Goal: Task Accomplishment & Management: Manage account settings

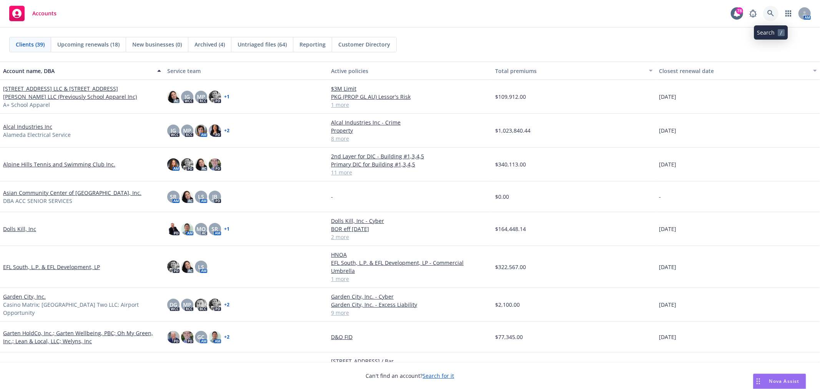
click at [771, 12] on icon at bounding box center [770, 13] width 7 height 7
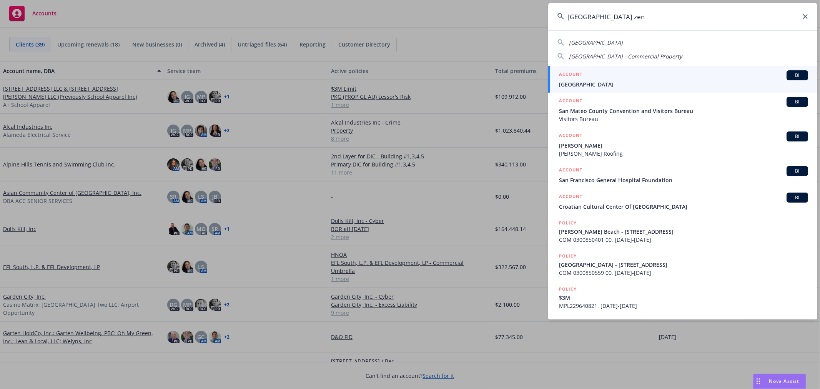
type input "san francisco zen"
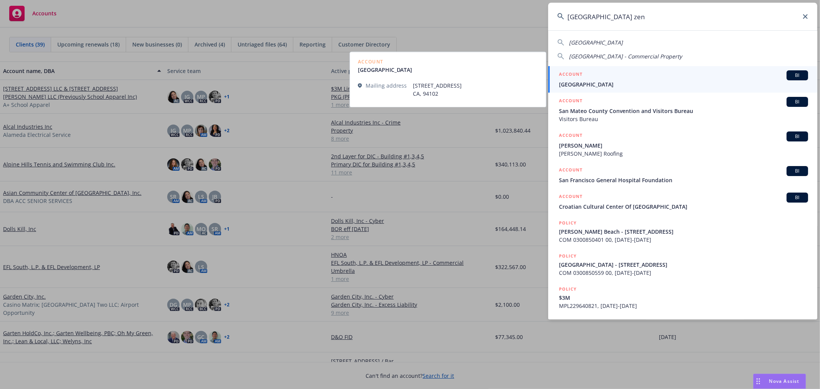
click at [648, 85] on span "[GEOGRAPHIC_DATA]" at bounding box center [683, 84] width 249 height 8
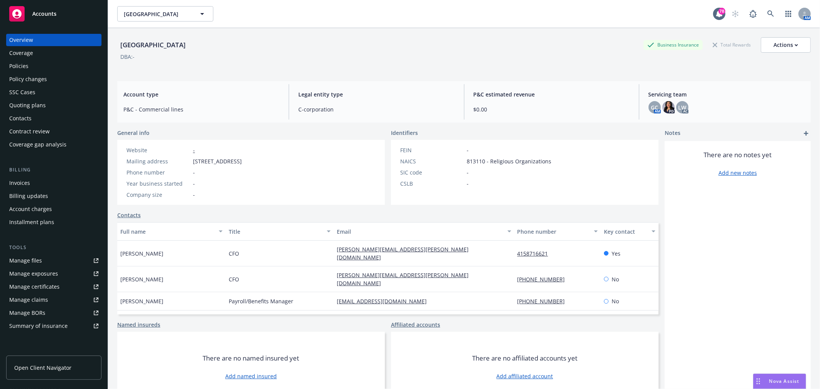
click at [40, 64] on div "Policies" at bounding box center [53, 66] width 89 height 12
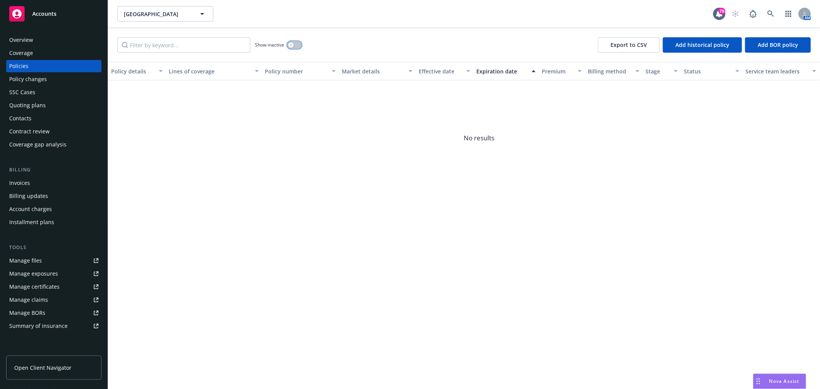
click at [294, 46] on button "button" at bounding box center [294, 45] width 15 height 8
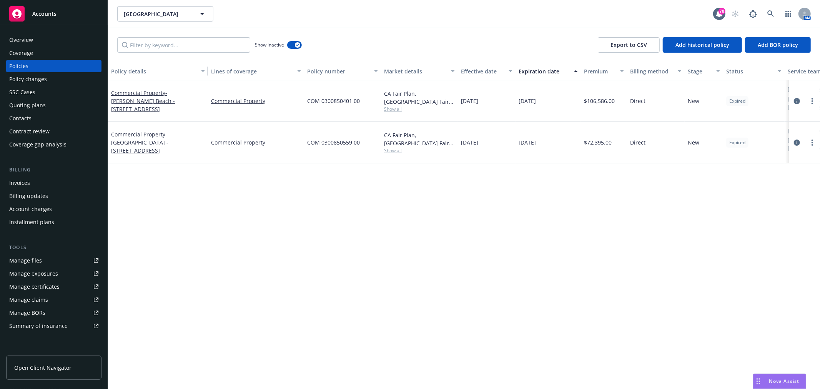
drag, startPoint x: 164, startPoint y: 73, endPoint x: 206, endPoint y: 73, distance: 42.7
click at [206, 73] on div "button" at bounding box center [204, 71] width 4 height 18
click at [121, 133] on span "- Carmel Valley - 47791 Tassajara Rd." at bounding box center [139, 142] width 57 height 23
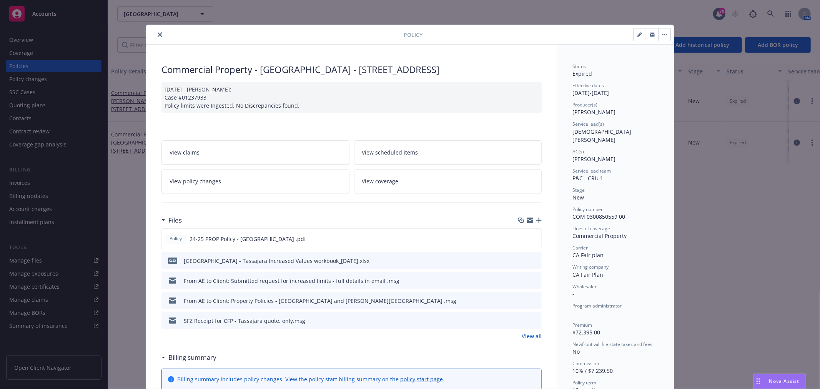
click at [269, 183] on link "View policy changes" at bounding box center [255, 181] width 188 height 24
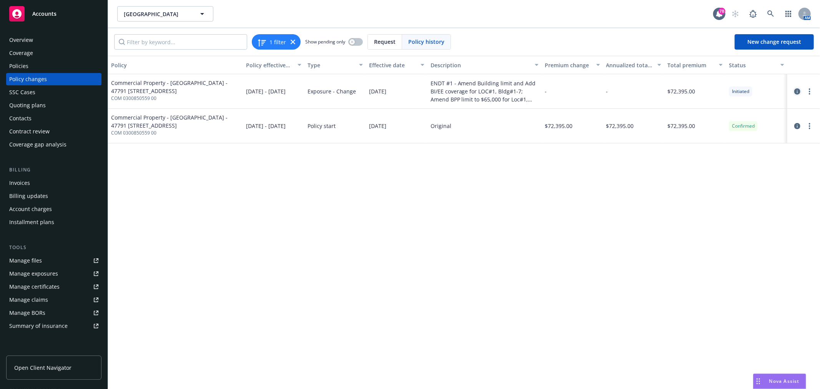
click at [797, 90] on icon "circleInformation" at bounding box center [797, 91] width 6 height 6
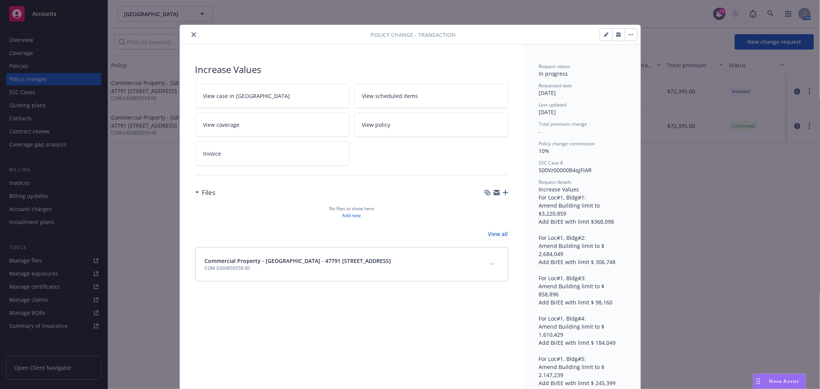
scroll to position [23, 0]
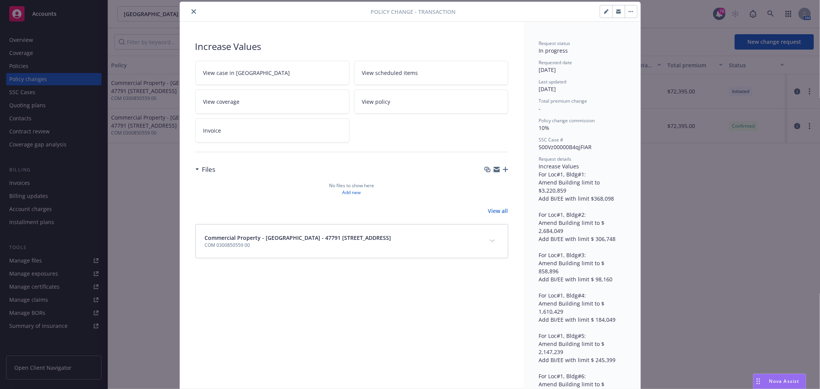
click at [191, 12] on icon "close" at bounding box center [193, 11] width 5 height 5
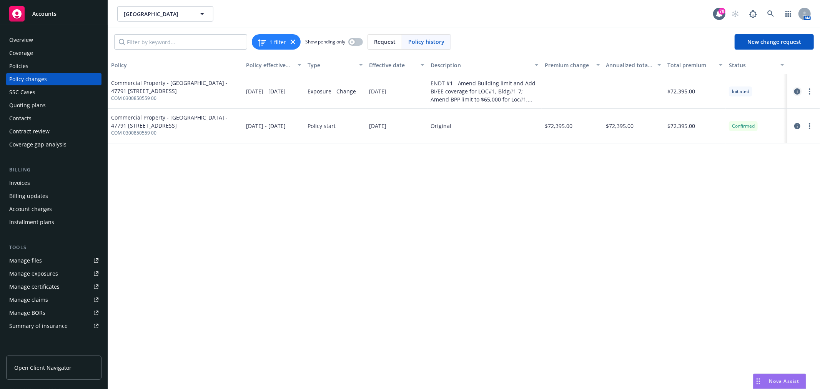
click at [800, 90] on link "circleInformation" at bounding box center [796, 91] width 9 height 9
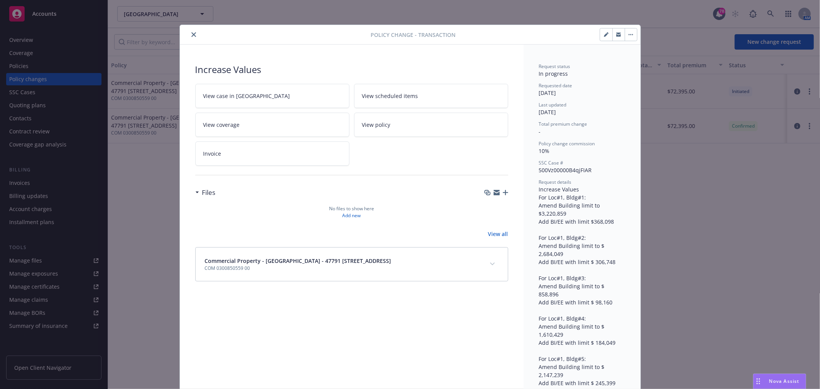
click at [191, 36] on icon "close" at bounding box center [193, 34] width 5 height 5
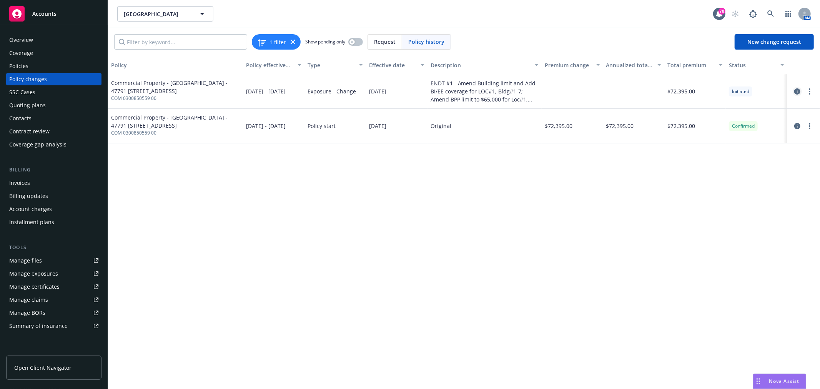
click at [798, 90] on icon "circleInformation" at bounding box center [797, 91] width 6 height 6
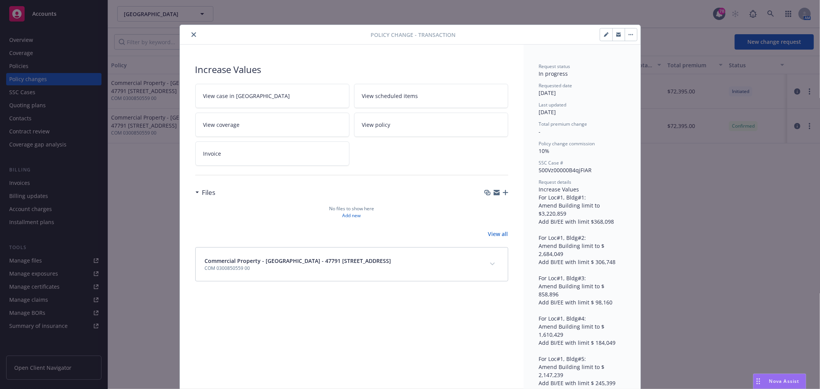
scroll to position [23, 0]
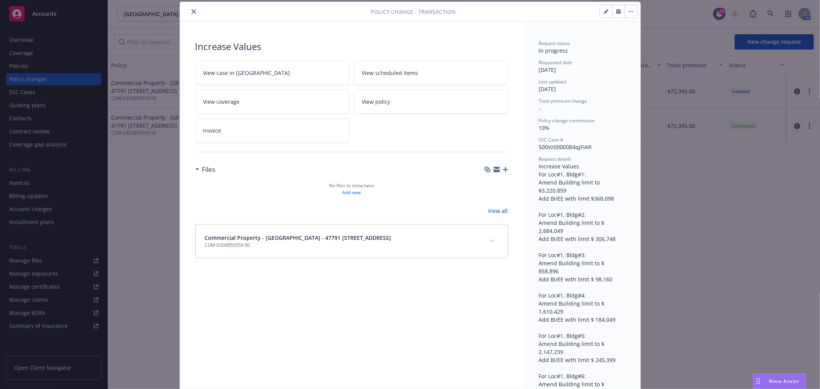
click at [496, 209] on link "View all" at bounding box center [498, 211] width 20 height 8
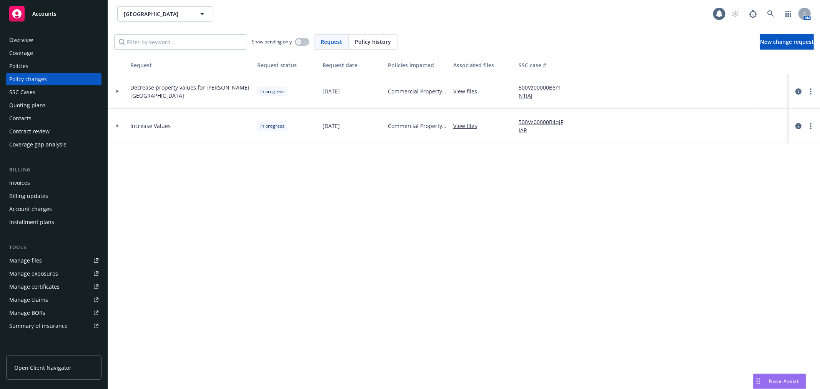
click at [27, 40] on div "Overview" at bounding box center [21, 40] width 24 height 12
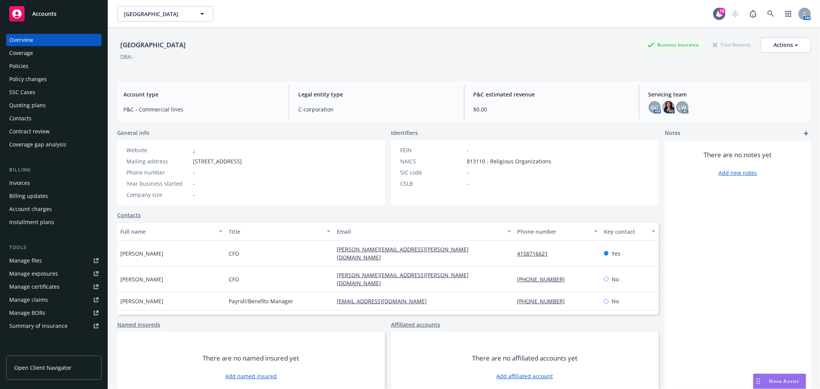
click at [39, 65] on div "Policies" at bounding box center [53, 66] width 89 height 12
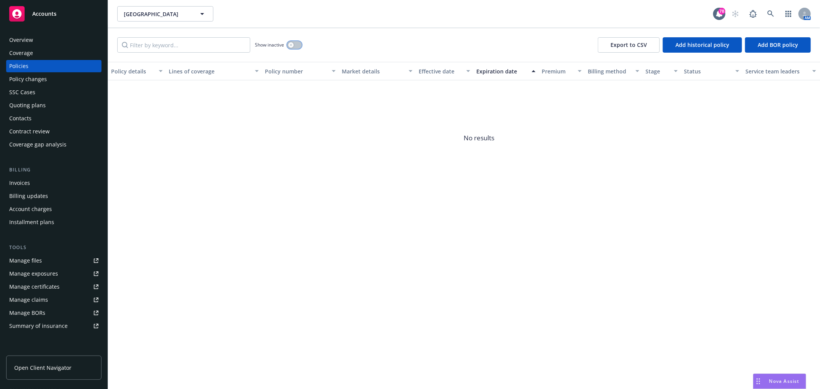
click at [291, 45] on icon "button" at bounding box center [290, 44] width 3 height 3
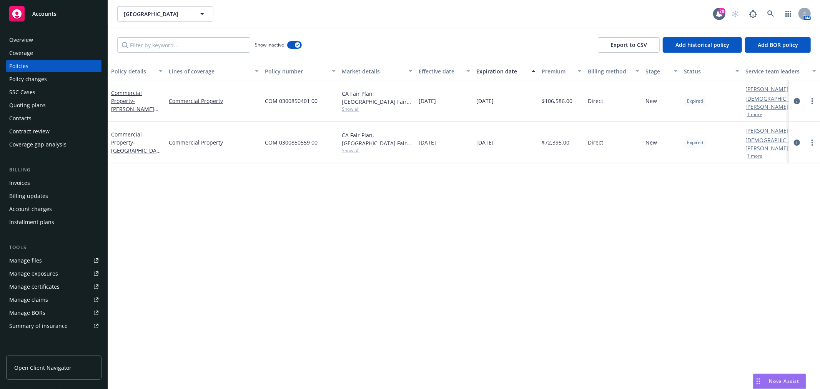
click at [352, 106] on span "Show all" at bounding box center [377, 109] width 71 height 7
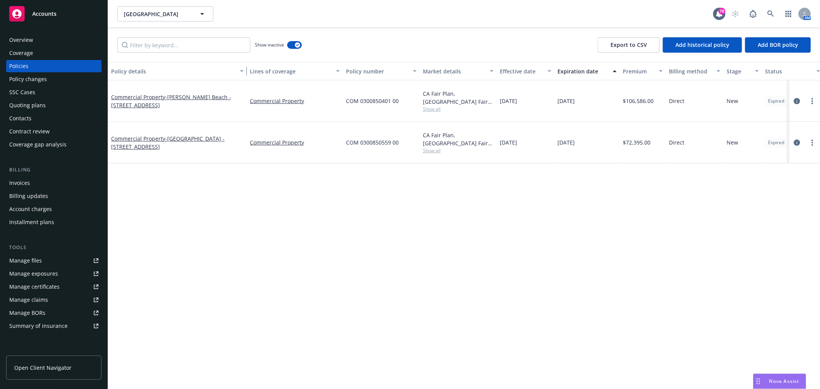
drag, startPoint x: 163, startPoint y: 70, endPoint x: 244, endPoint y: 66, distance: 81.2
click at [244, 66] on div "button" at bounding box center [243, 71] width 4 height 18
click at [164, 95] on span "- Muir Beach - 1601 Shorelne Hwy" at bounding box center [171, 100] width 120 height 15
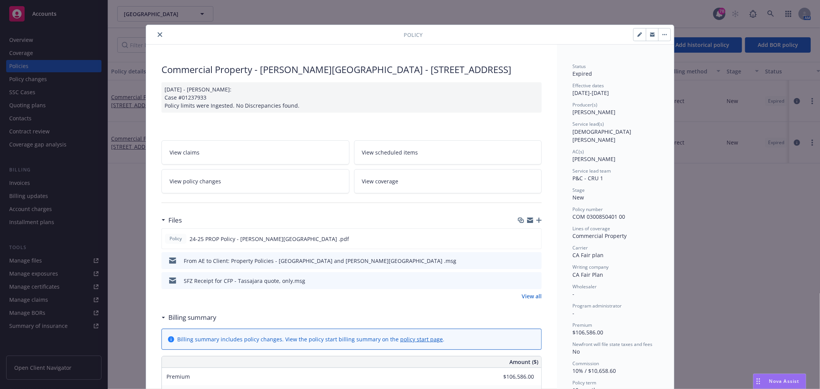
click at [231, 177] on link "View policy changes" at bounding box center [255, 181] width 188 height 24
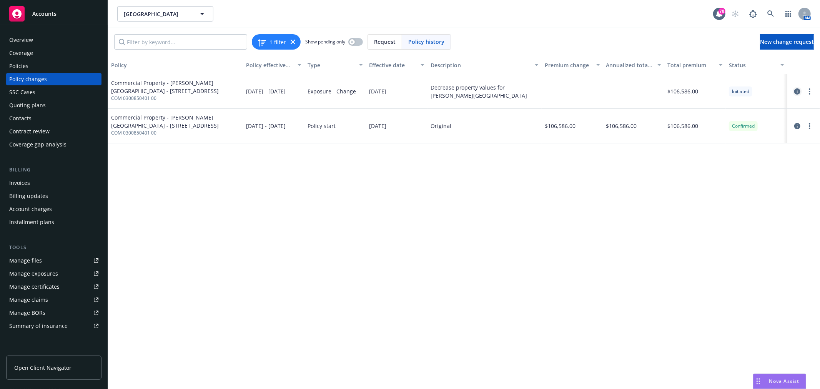
click at [797, 91] on icon "circleInformation" at bounding box center [797, 91] width 6 height 6
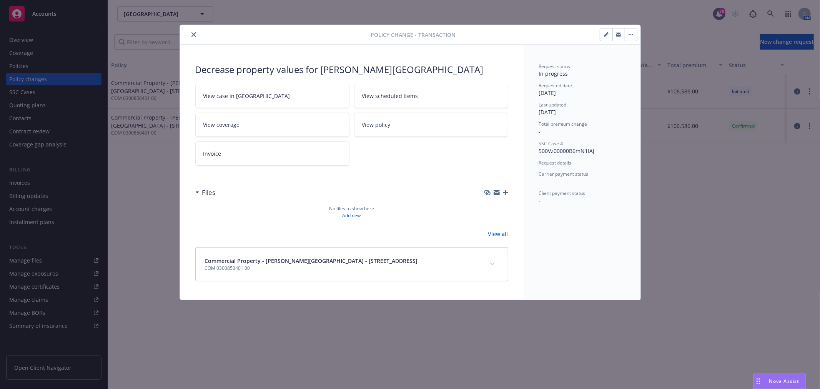
click at [193, 35] on icon "close" at bounding box center [193, 34] width 5 height 5
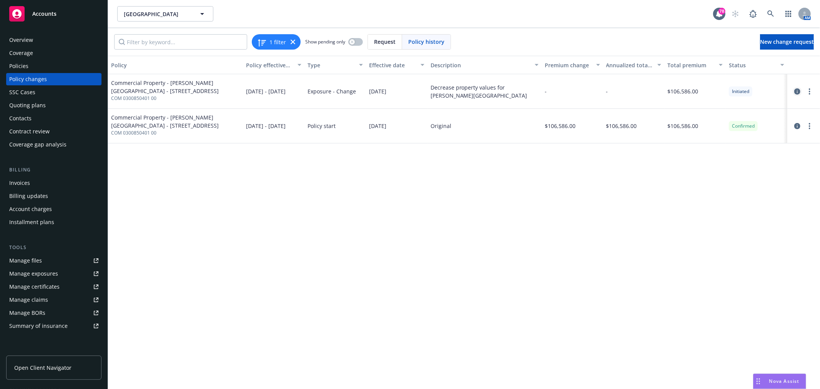
click at [797, 89] on icon "circleInformation" at bounding box center [797, 91] width 6 height 6
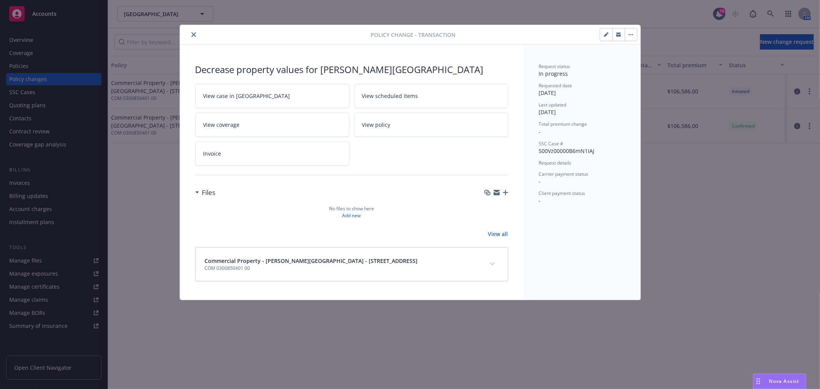
click at [497, 236] on link "View all" at bounding box center [498, 234] width 20 height 8
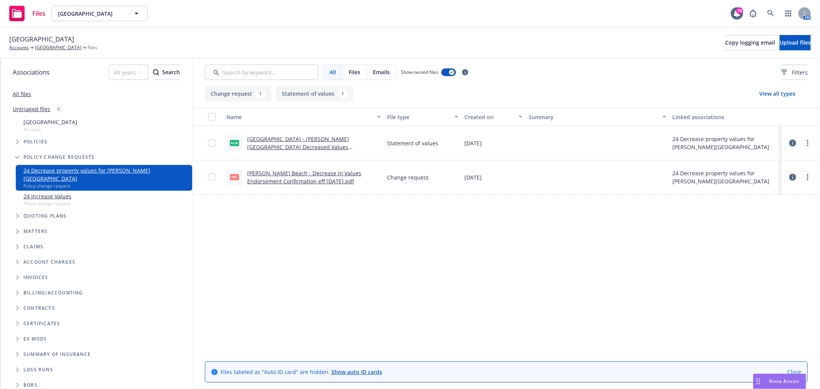
click at [789, 177] on icon at bounding box center [792, 177] width 7 height 7
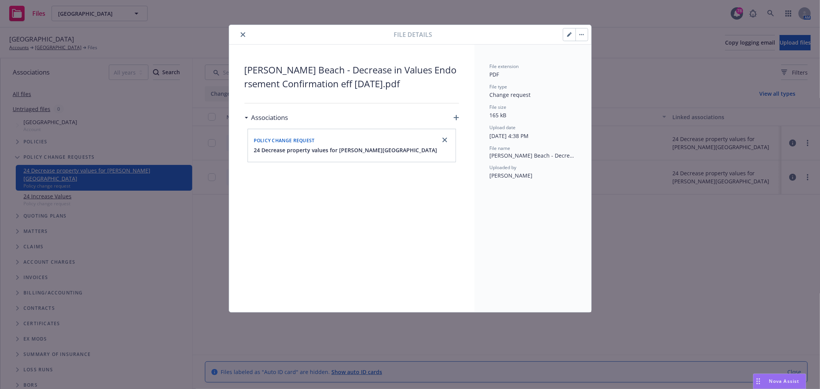
click at [243, 35] on icon "close" at bounding box center [243, 34] width 5 height 5
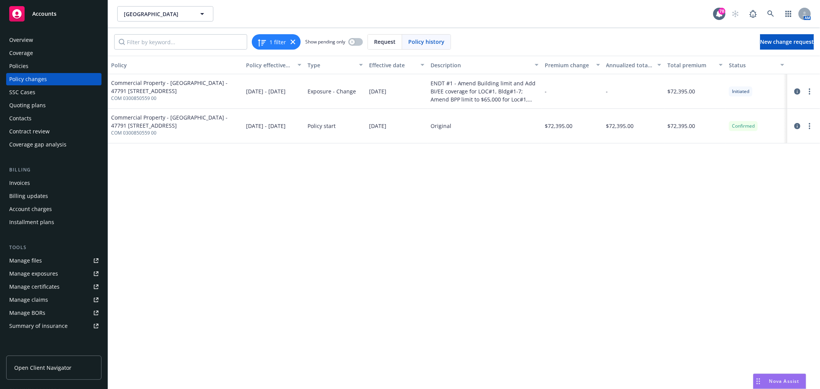
click at [25, 60] on div "Policies" at bounding box center [18, 66] width 19 height 12
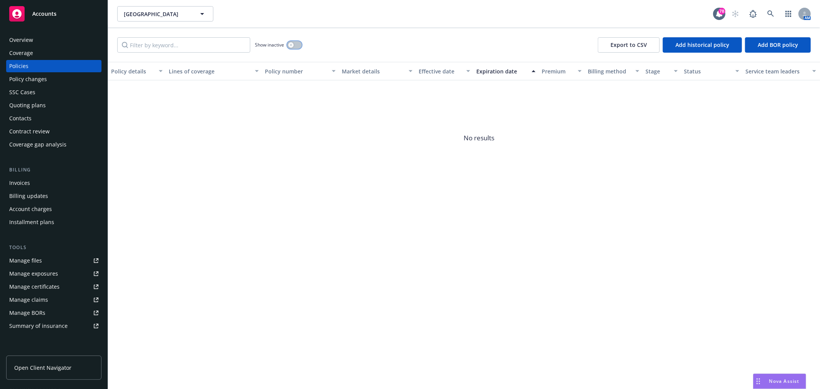
click at [296, 47] on button "button" at bounding box center [294, 45] width 15 height 8
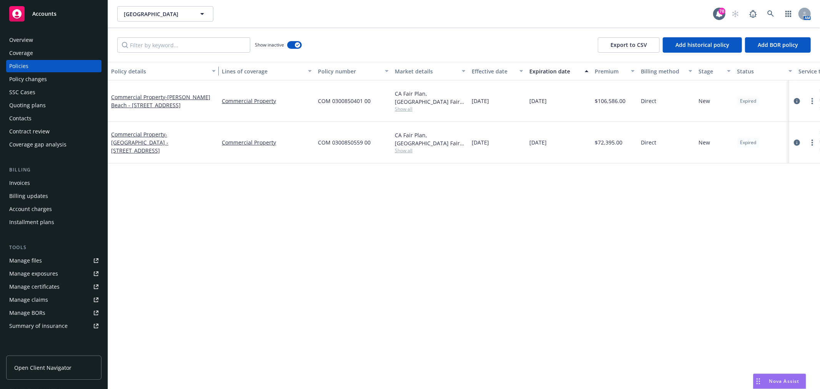
drag, startPoint x: 164, startPoint y: 71, endPoint x: 217, endPoint y: 72, distance: 53.4
click at [217, 72] on div "button" at bounding box center [215, 71] width 4 height 18
click at [168, 131] on span "- Carmel Valley - 47791 Tassajara Rd." at bounding box center [139, 142] width 57 height 23
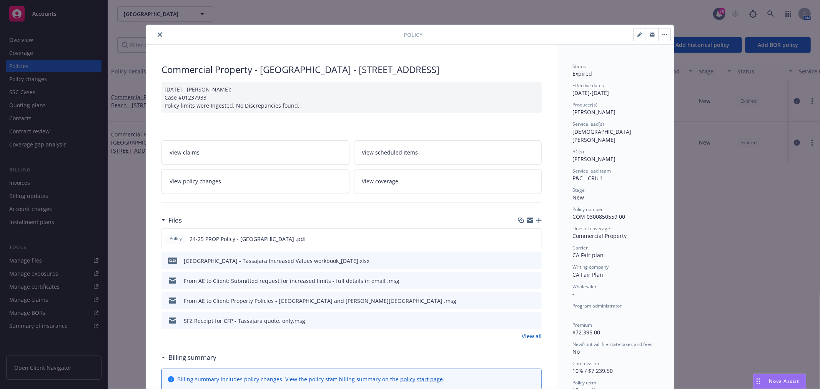
click at [242, 183] on link "View policy changes" at bounding box center [255, 181] width 188 height 24
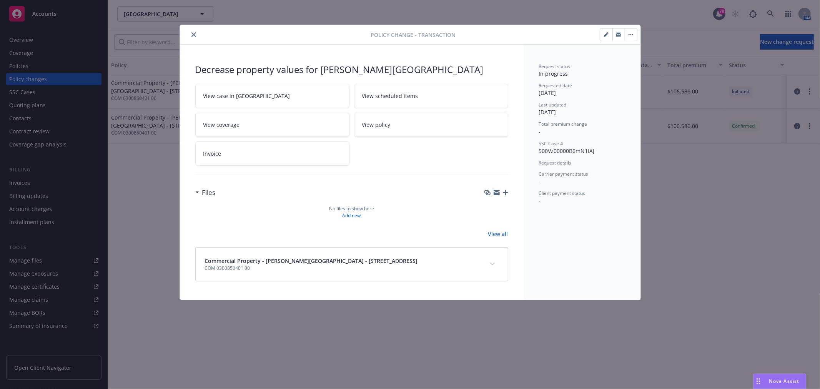
click at [255, 88] on link "View case in [GEOGRAPHIC_DATA]" at bounding box center [272, 96] width 154 height 24
click at [635, 40] on button "button" at bounding box center [630, 34] width 12 height 12
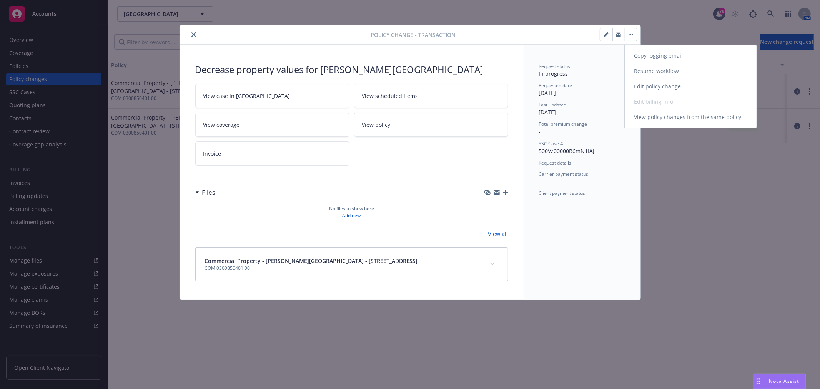
click at [689, 71] on link "Resume workflow" at bounding box center [690, 70] width 132 height 15
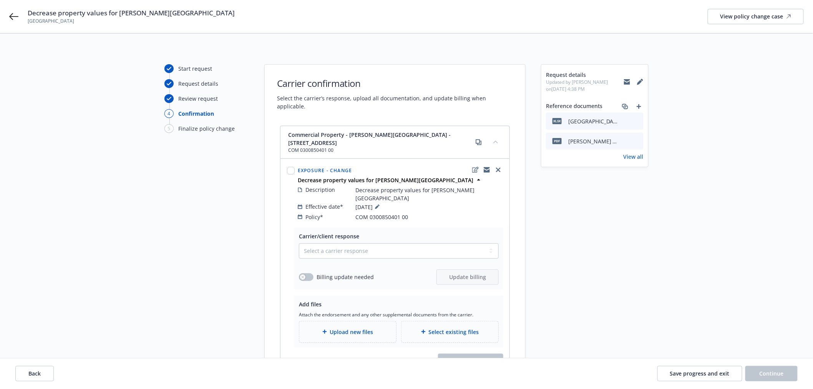
click at [627, 158] on link "View all" at bounding box center [634, 157] width 20 height 8
click at [357, 243] on select "Select a carrier response Accepted Accepted with revision No endorsement needed…" at bounding box center [399, 250] width 200 height 15
select select "ACCEPTED"
click at [299, 243] on select "Select a carrier response Accepted Accepted with revision No endorsement needed…" at bounding box center [399, 250] width 200 height 15
click at [304, 273] on button "button" at bounding box center [306, 277] width 15 height 8
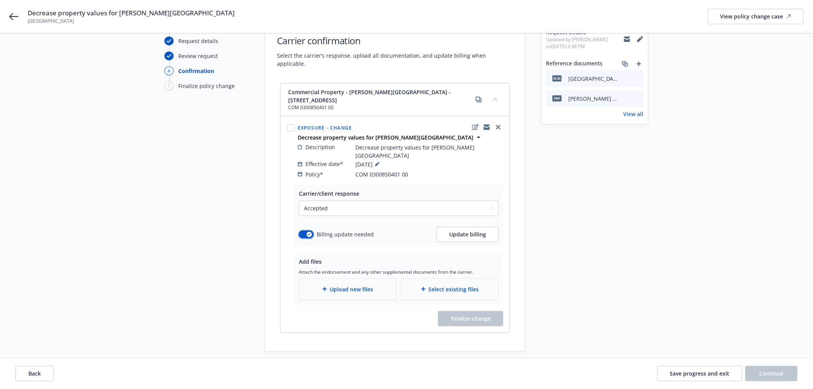
scroll to position [62, 0]
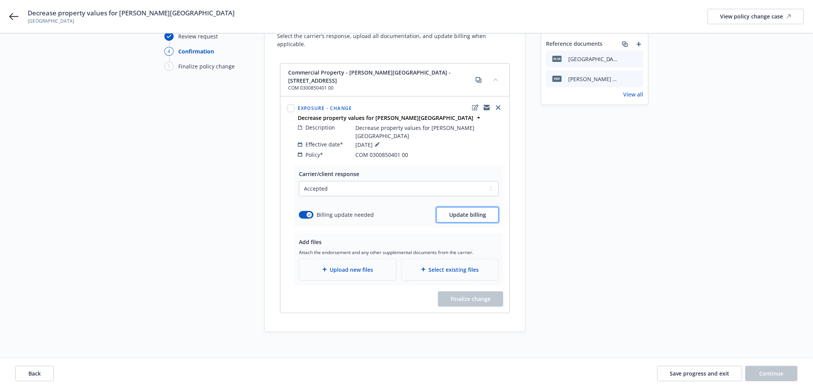
click at [494, 207] on button "Update billing" at bounding box center [468, 214] width 62 height 15
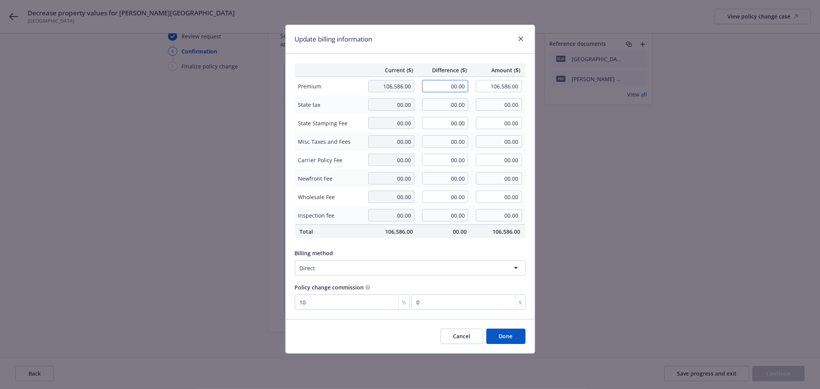
click at [443, 83] on input "00.00" at bounding box center [445, 86] width 46 height 12
type input "-25.00"
type input "106,561.00"
type input "-2.5"
click at [451, 87] on input "-25.00" at bounding box center [445, 86] width 46 height 12
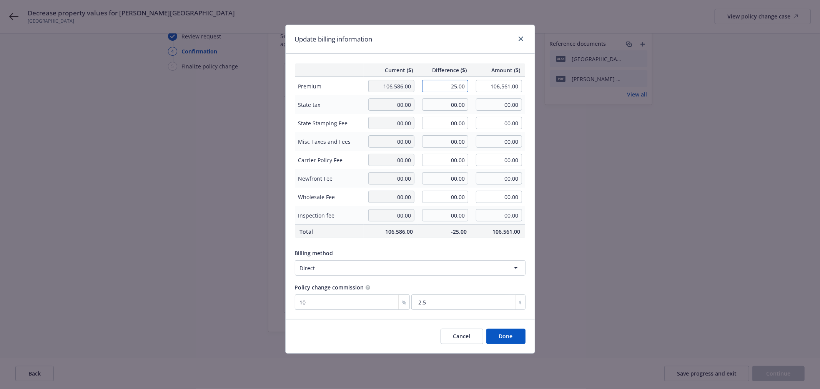
type input "2"
type input "-25,625.00"
type input "80,961.00"
type input "-2562.5"
click at [460, 338] on button "Cancel" at bounding box center [461, 336] width 43 height 15
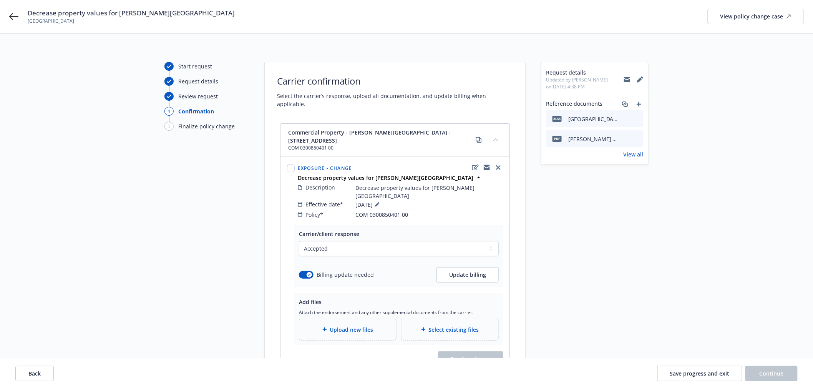
scroll to position [0, 0]
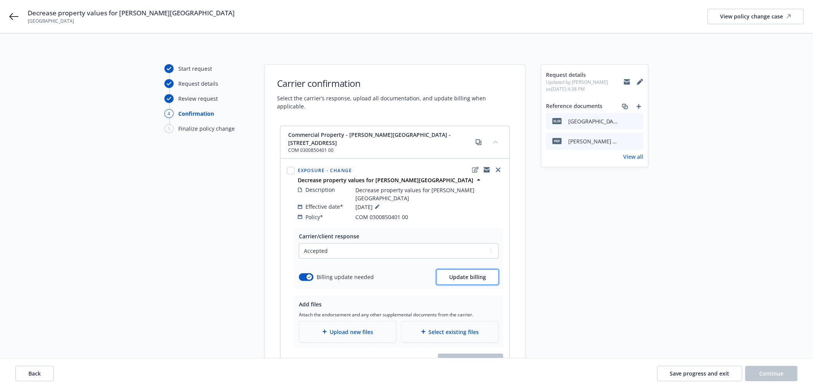
click at [479, 273] on span "Update billing" at bounding box center [467, 276] width 37 height 7
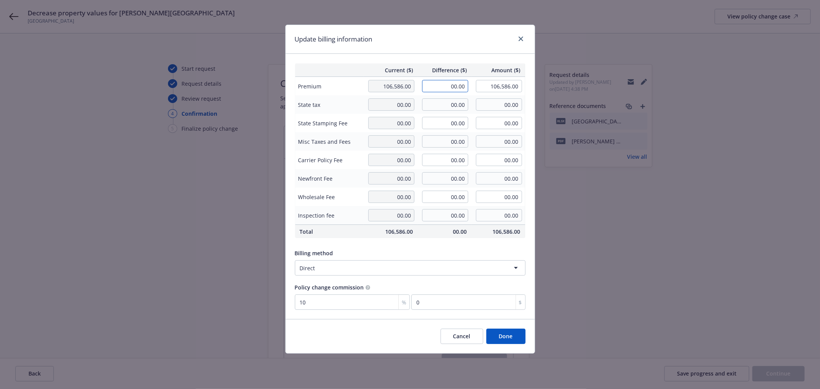
click at [452, 88] on input "00.00" at bounding box center [445, 86] width 46 height 12
type input "-25,625.00"
type input "80,961.00"
type input "-2562.5"
click at [445, 104] on input "00.00" at bounding box center [445, 104] width 46 height 12
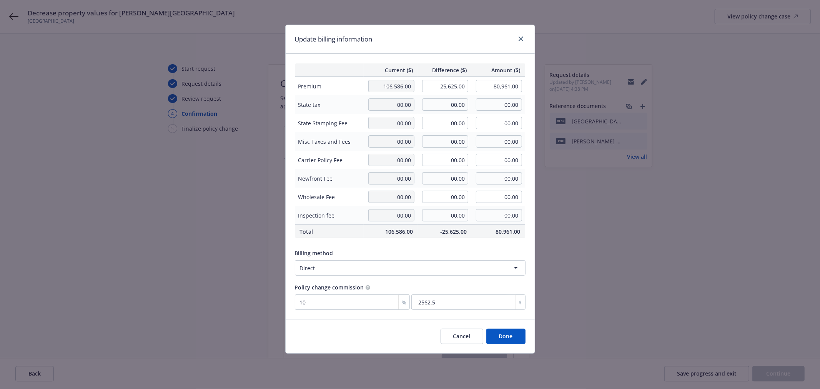
click at [513, 337] on button "Done" at bounding box center [505, 336] width 39 height 15
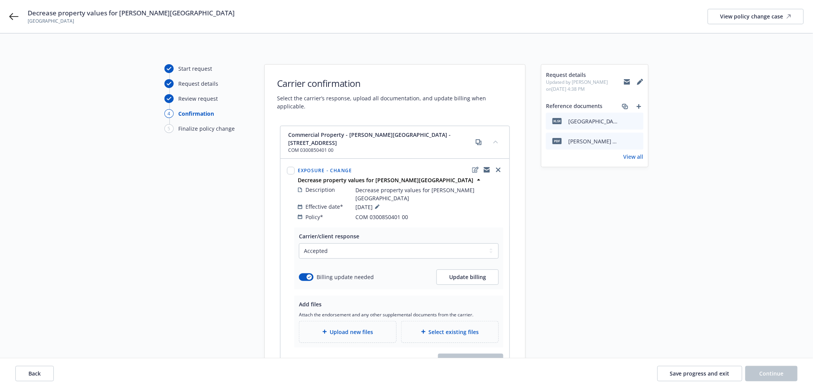
click at [332, 328] on span "Upload new files" at bounding box center [351, 332] width 43 height 8
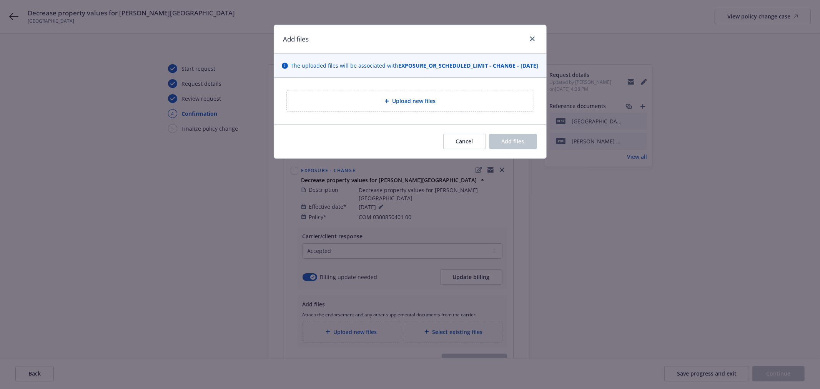
click at [370, 96] on div "Upload new files" at bounding box center [410, 101] width 272 height 46
click at [364, 105] on div "Upload new files" at bounding box center [410, 100] width 234 height 9
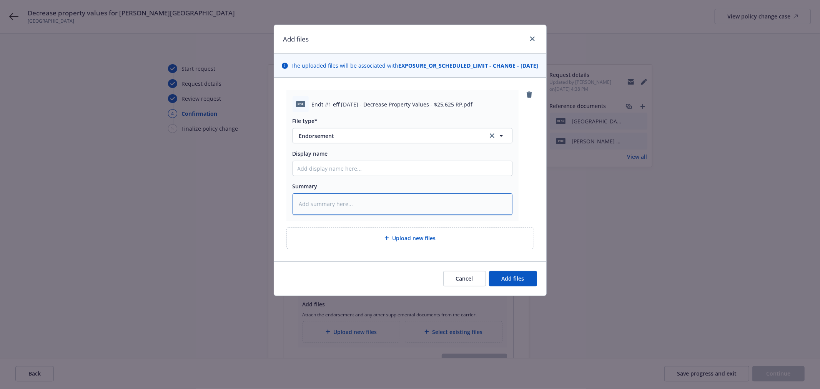
click at [340, 214] on textarea at bounding box center [402, 203] width 220 height 21
type textarea "x"
type textarea "L"
type textarea "x"
type textarea "Lo"
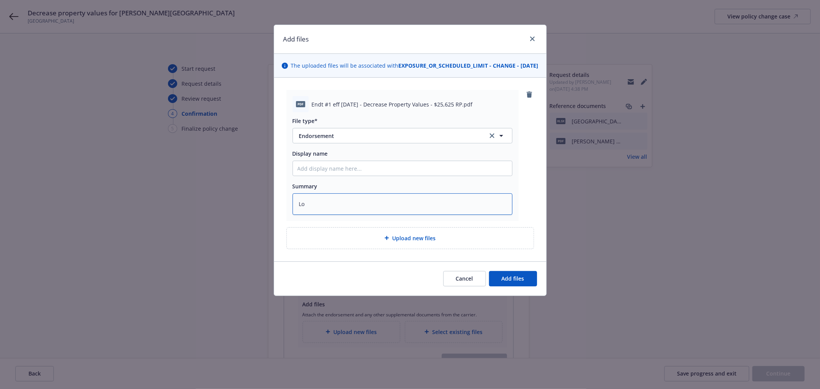
type textarea "x"
type textarea "Loc"
type textarea "x"
type textarea "Loca"
type textarea "x"
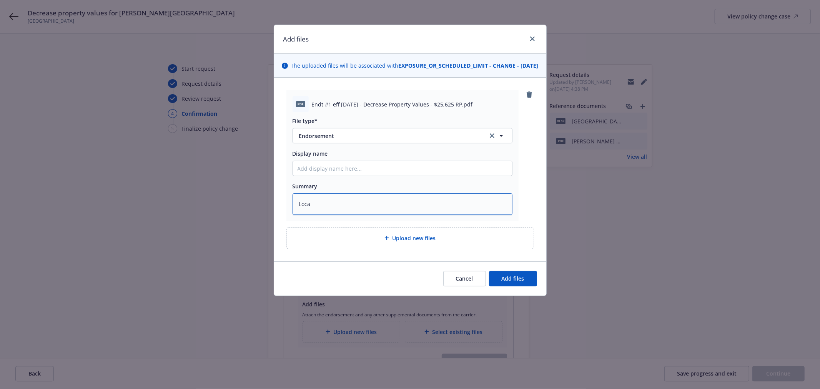
type textarea "Locat"
type textarea "x"
type textarea "Loca"
type textarea "x"
type textarea "Loc"
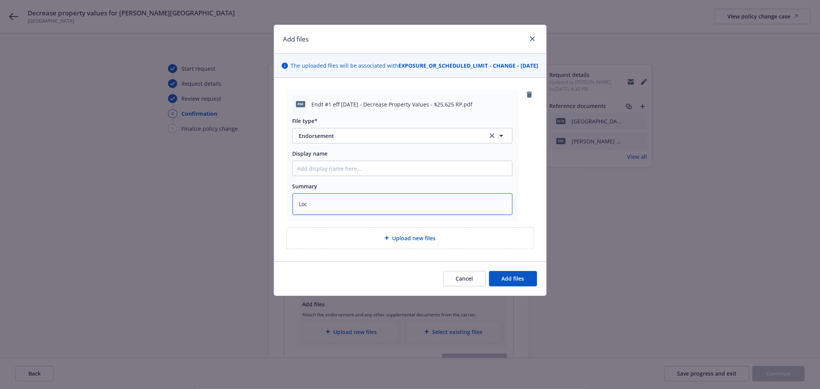
type textarea "x"
type textarea "Lo"
type textarea "x"
type textarea "L"
type textarea "x"
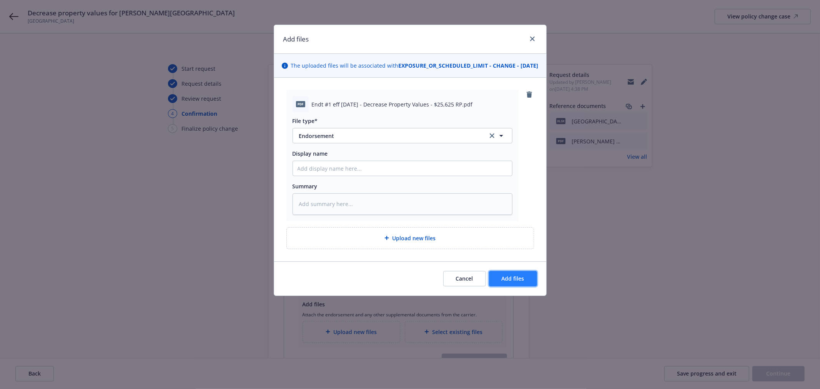
click at [505, 282] on span "Add files" at bounding box center [512, 278] width 23 height 7
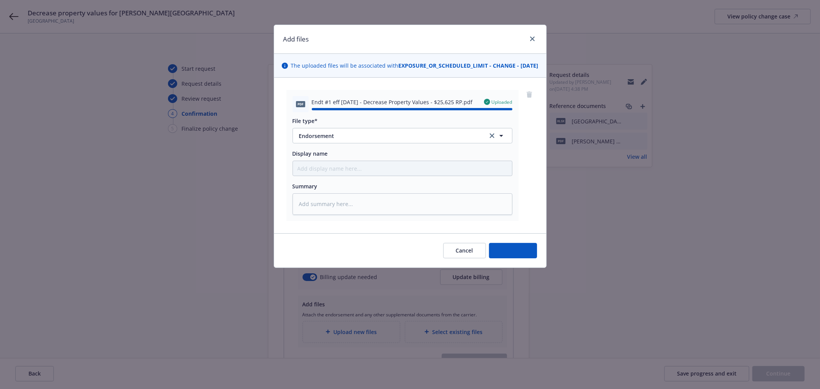
type textarea "x"
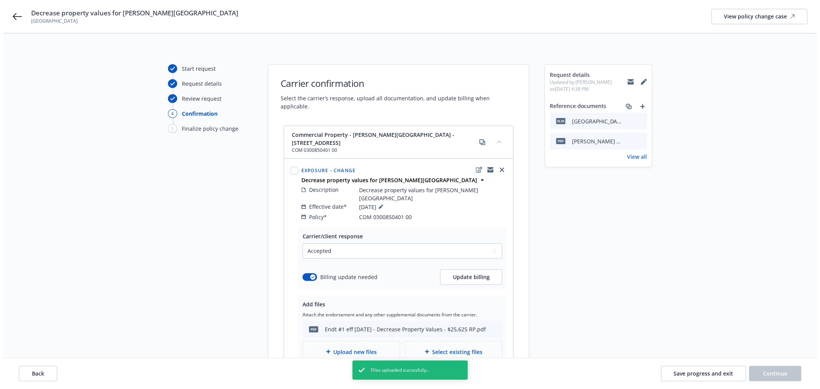
scroll to position [82, 0]
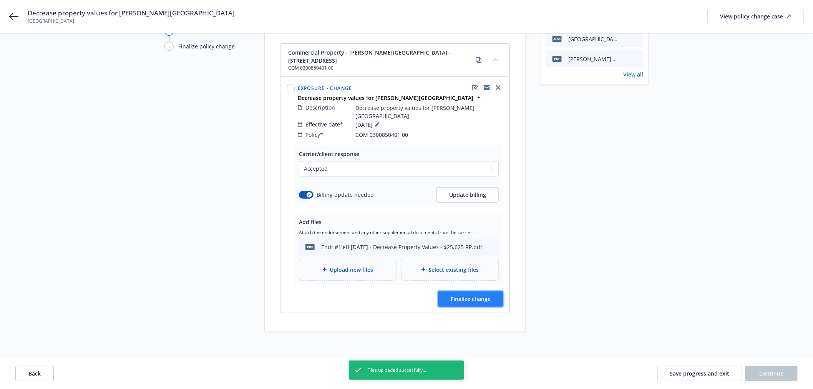
click at [488, 295] on span "Finalize change" at bounding box center [471, 298] width 40 height 7
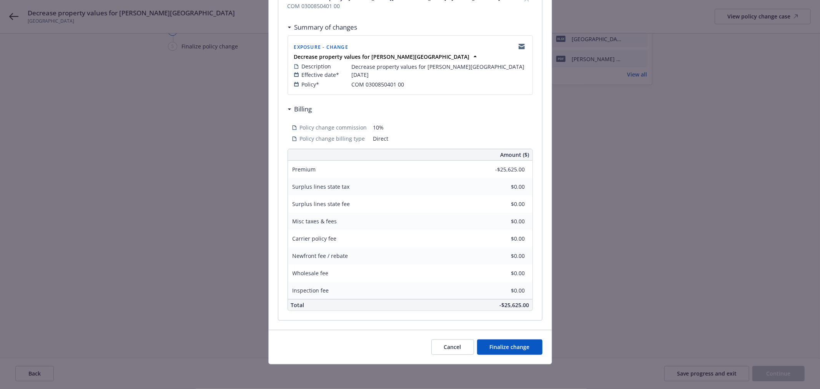
scroll to position [131, 0]
click at [525, 349] on span "Finalize change" at bounding box center [510, 346] width 40 height 7
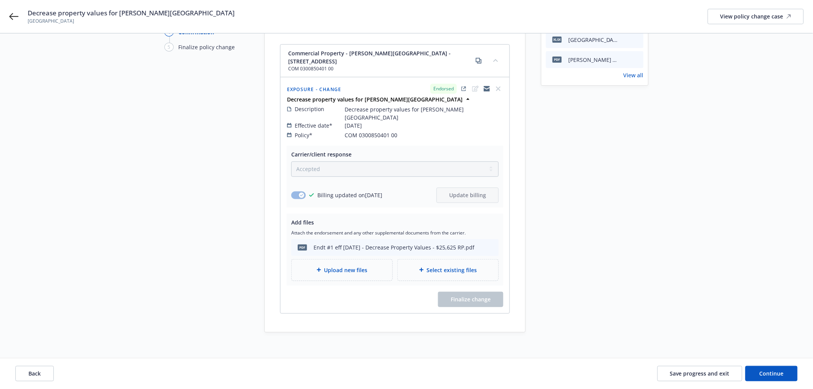
scroll to position [82, 0]
click at [773, 373] on span "Continue" at bounding box center [772, 373] width 24 height 7
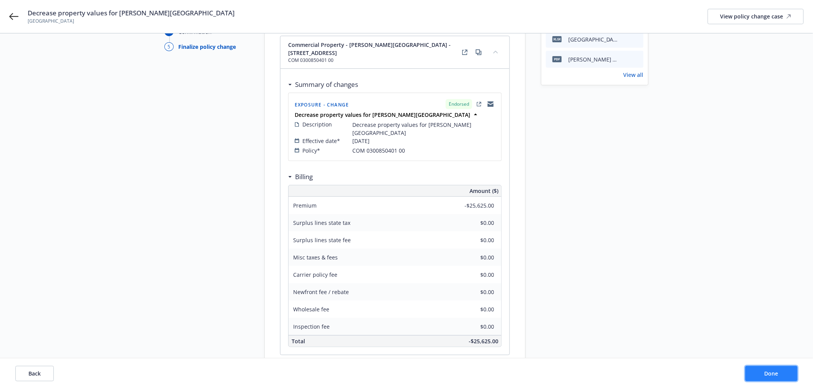
click at [786, 372] on button "Done" at bounding box center [771, 373] width 52 height 15
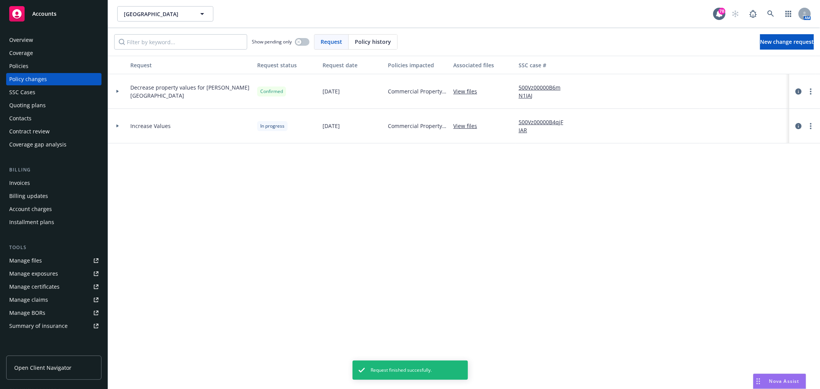
click at [25, 68] on div "Policies" at bounding box center [18, 66] width 19 height 12
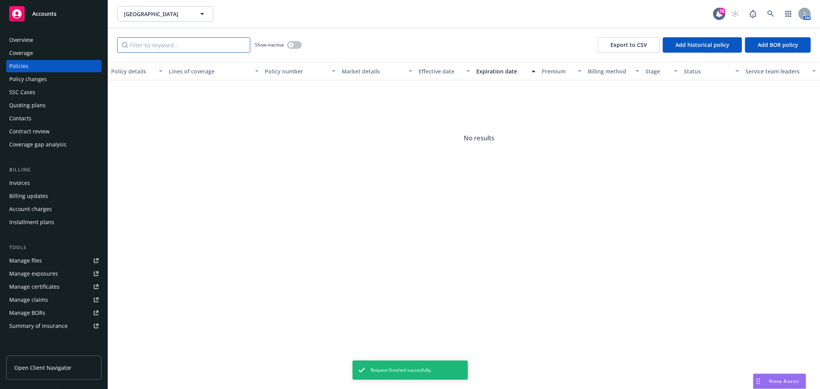
click at [173, 48] on input "Filter by keyword..." at bounding box center [183, 44] width 133 height 15
click at [279, 41] on div "Show inactive" at bounding box center [278, 44] width 47 height 15
click at [289, 46] on div "button" at bounding box center [290, 44] width 5 height 5
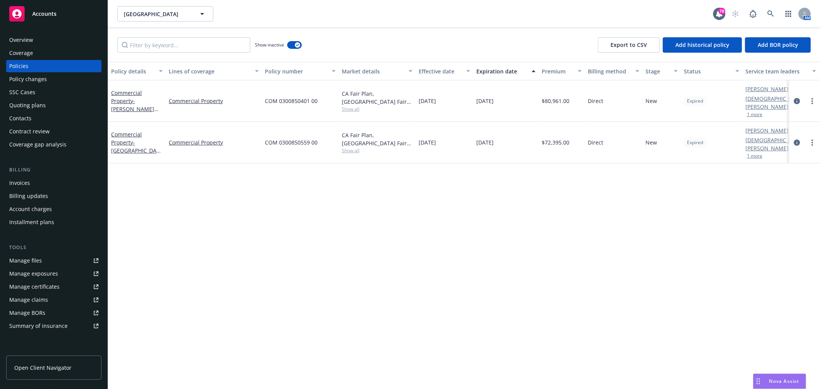
click at [33, 38] on div "Overview" at bounding box center [53, 40] width 89 height 12
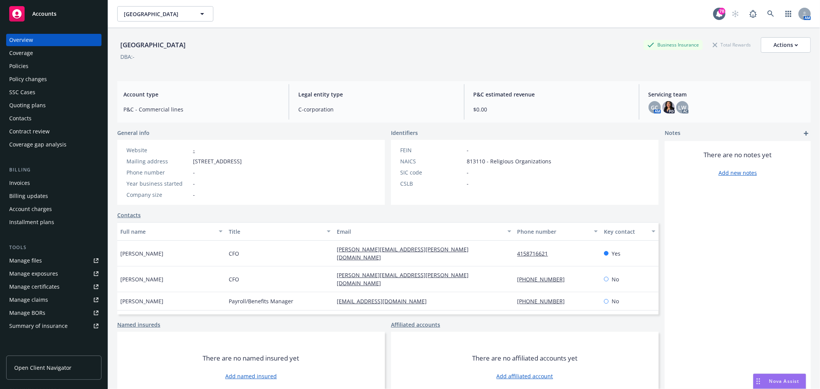
click at [21, 35] on div "Overview" at bounding box center [21, 40] width 24 height 12
click at [33, 63] on div "Policies" at bounding box center [53, 66] width 89 height 12
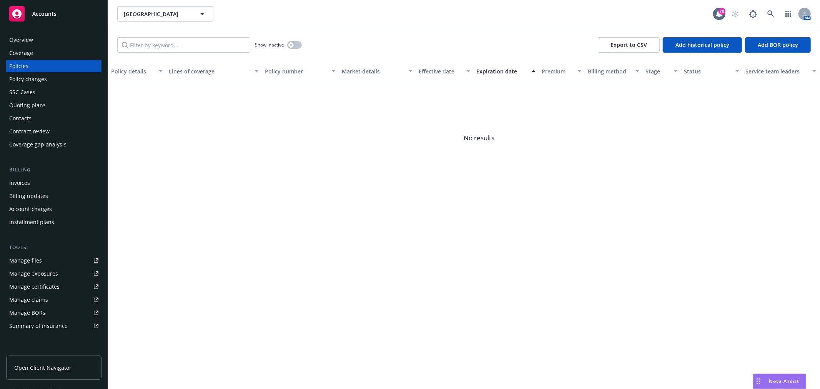
click at [48, 39] on div "Overview" at bounding box center [53, 40] width 89 height 12
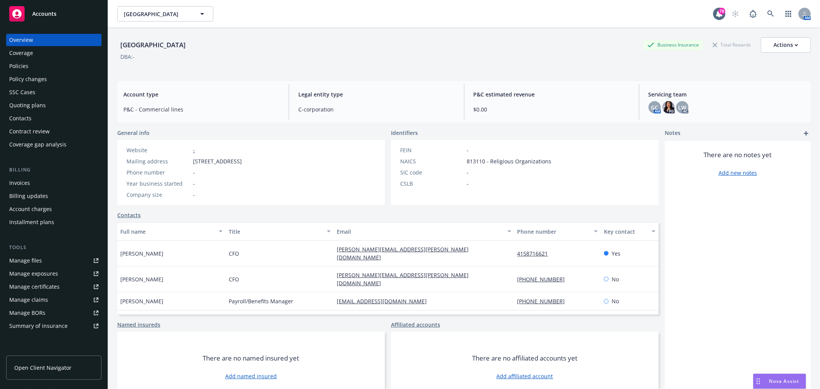
click at [37, 68] on div "Policies" at bounding box center [53, 66] width 89 height 12
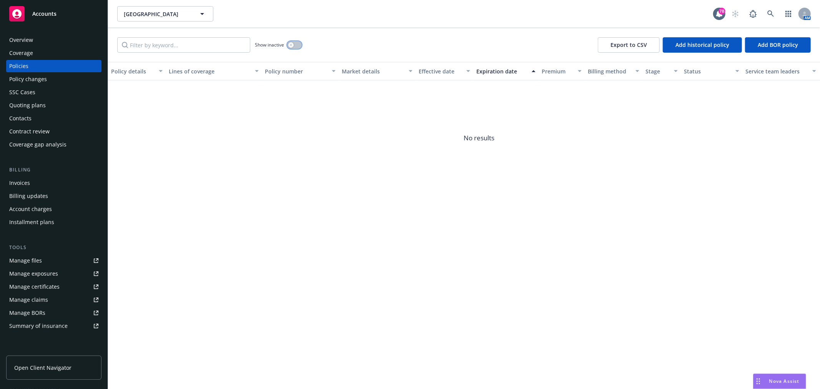
click at [300, 47] on button "button" at bounding box center [294, 45] width 15 height 8
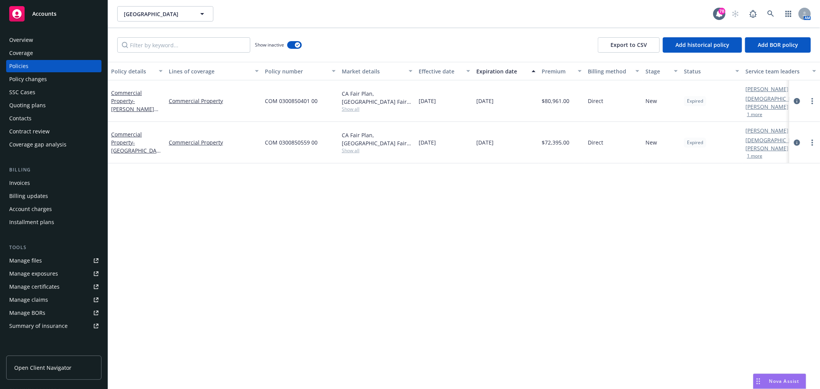
click at [54, 37] on div "Overview" at bounding box center [53, 40] width 89 height 12
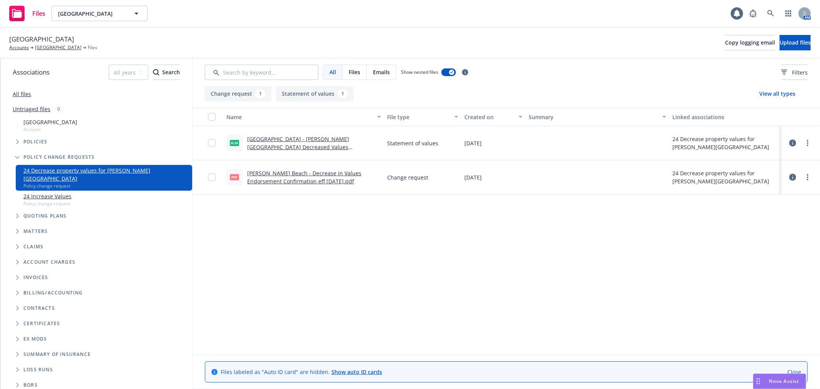
click at [303, 140] on link "[GEOGRAPHIC_DATA] - [PERSON_NAME][GEOGRAPHIC_DATA] Decreased Values workbook_[D…" at bounding box center [298, 146] width 102 height 23
click at [277, 178] on link "[PERSON_NAME] Beach - Decrease in Values Endorsement Confirmation eff [DATE].pdf" at bounding box center [304, 176] width 114 height 15
click at [780, 40] on span "Upload files" at bounding box center [794, 42] width 31 height 7
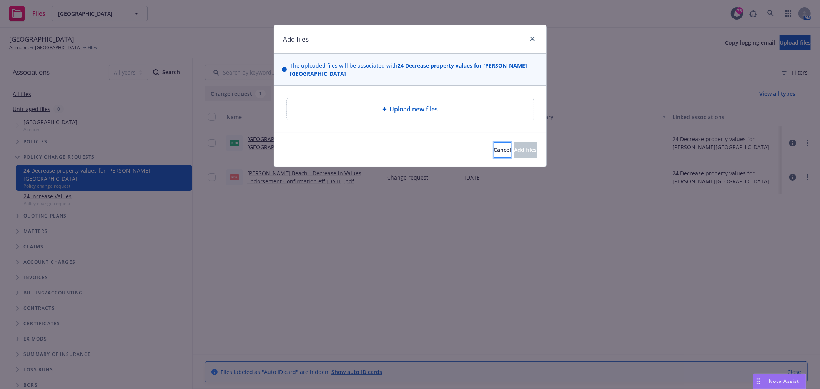
click at [494, 146] on span "Cancel" at bounding box center [502, 149] width 17 height 7
